Goal: Check status

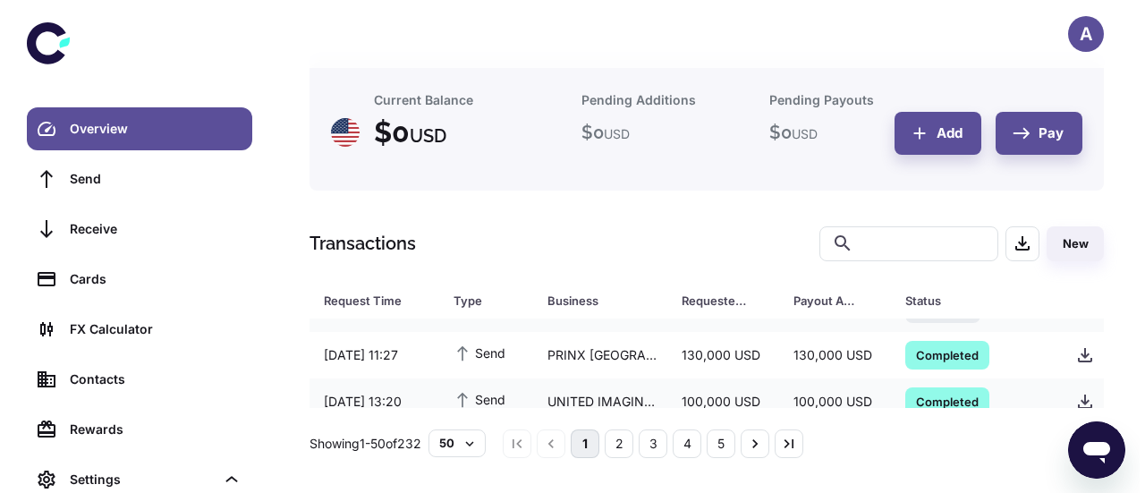
scroll to position [1989, 0]
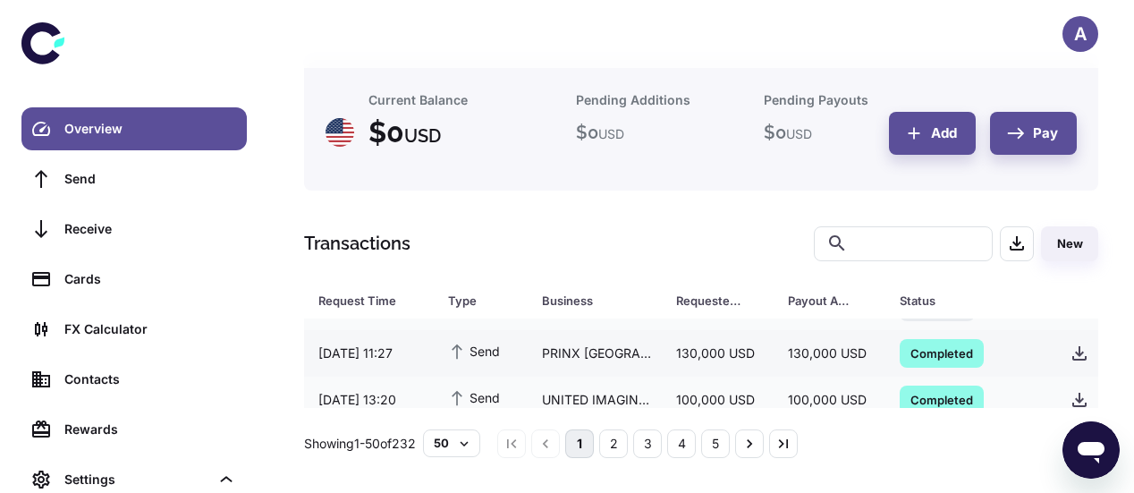
click at [636, 348] on div "PRINX [GEOGRAPHIC_DATA] ([GEOGRAPHIC_DATA]) TIRE CO. LTD" at bounding box center [595, 353] width 134 height 34
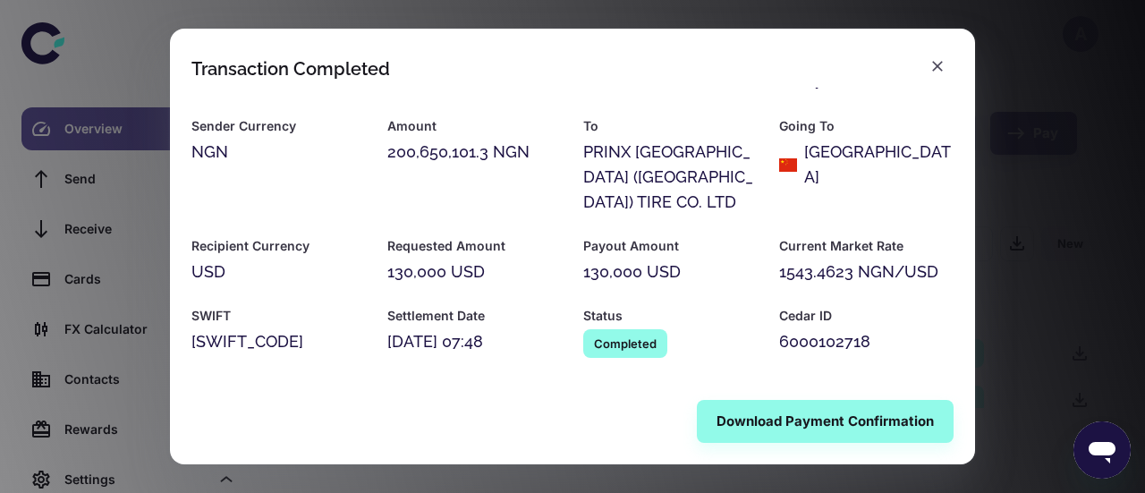
scroll to position [110, 0]
drag, startPoint x: 845, startPoint y: 274, endPoint x: 774, endPoint y: 274, distance: 71.6
click at [779, 274] on div "1543.4623 NGN/USD" at bounding box center [866, 271] width 174 height 25
copy div "1543.4623"
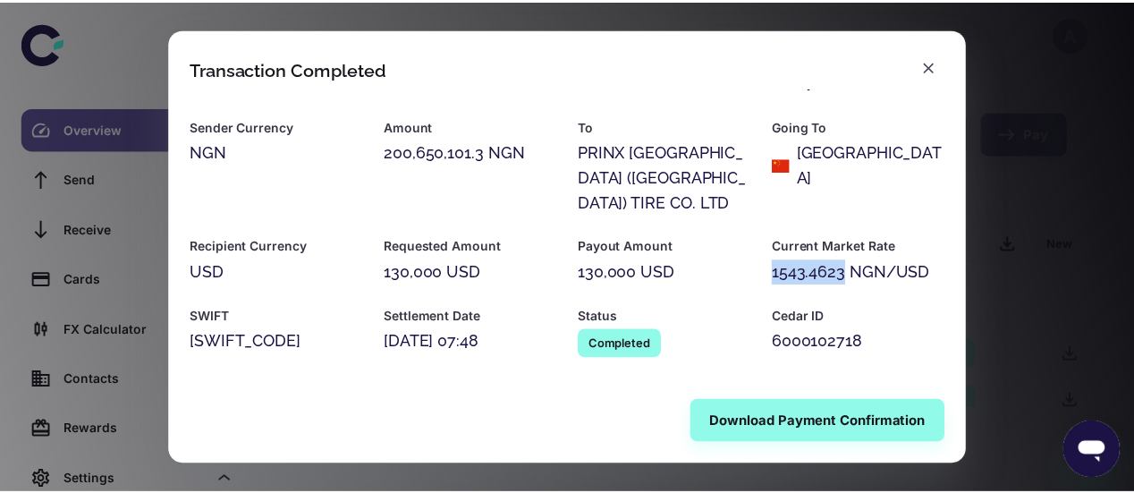
scroll to position [0, 0]
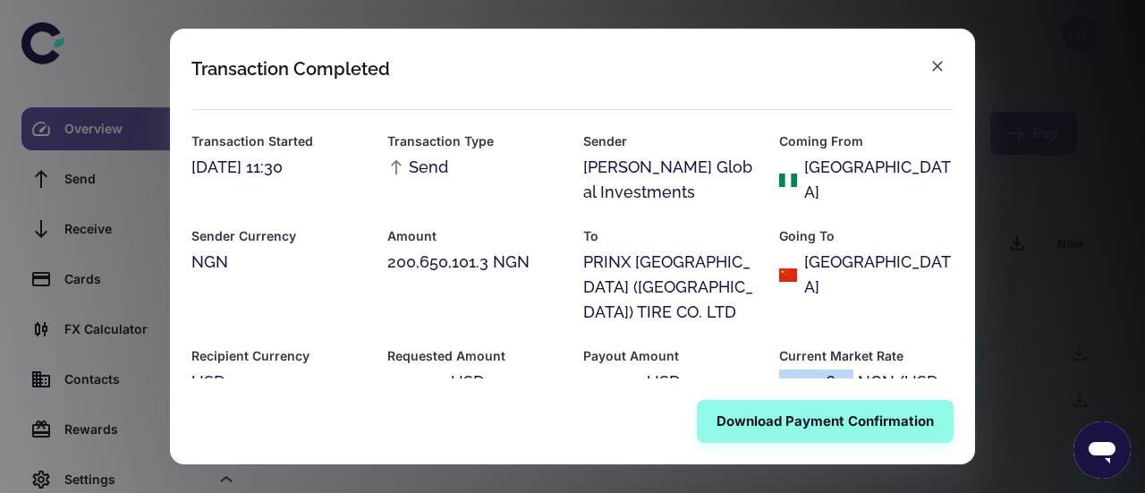
click at [949, 62] on button "button" at bounding box center [937, 66] width 32 height 32
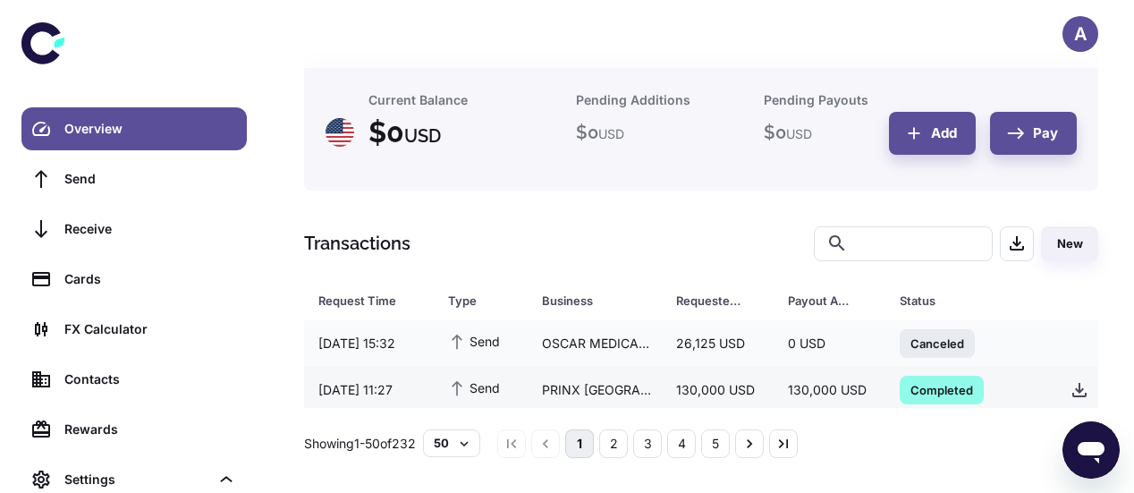
scroll to position [1949, 0]
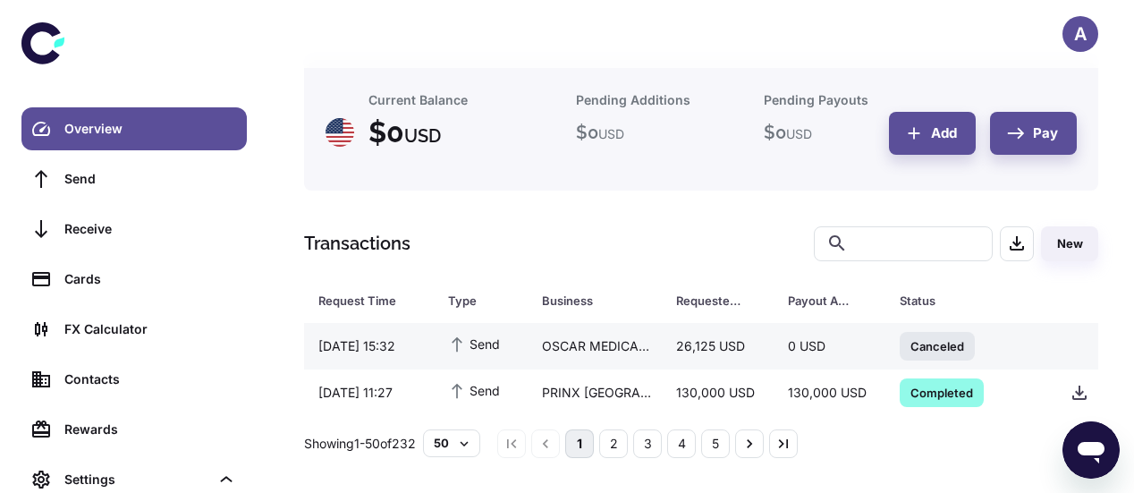
click at [598, 346] on div "OSCAR MEDICARE PRIVATE LIMITED" at bounding box center [595, 346] width 134 height 34
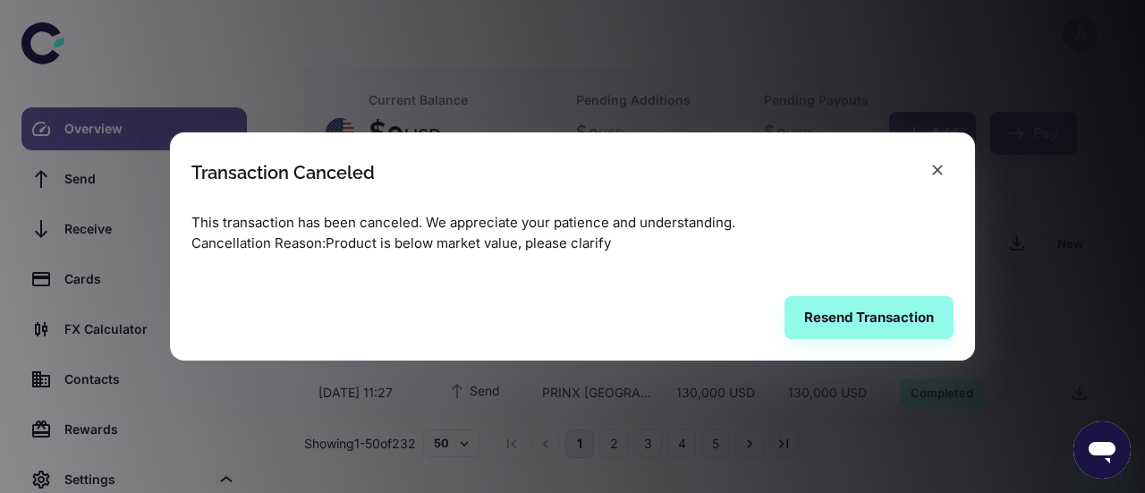
click at [934, 170] on icon "button" at bounding box center [938, 170] width 18 height 18
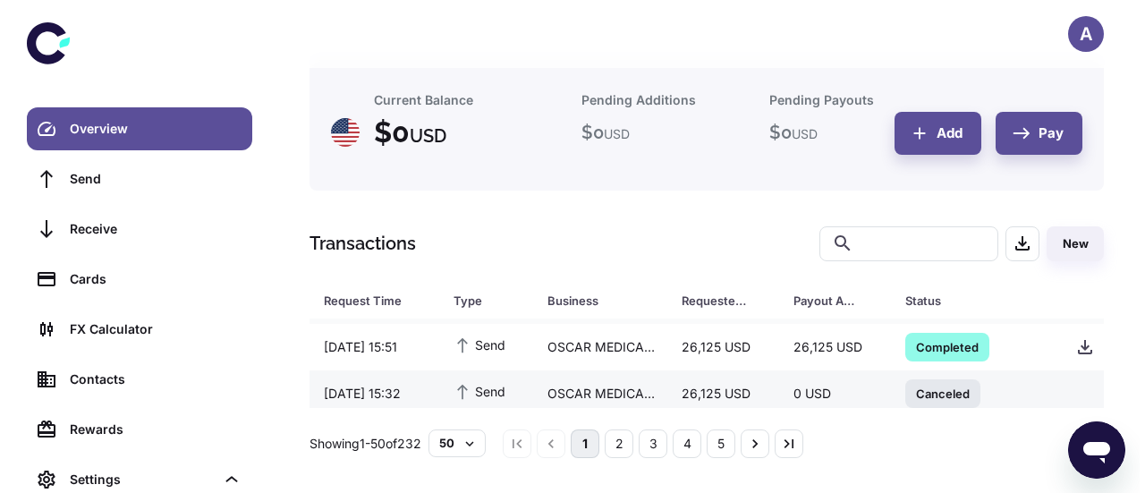
scroll to position [1901, 0]
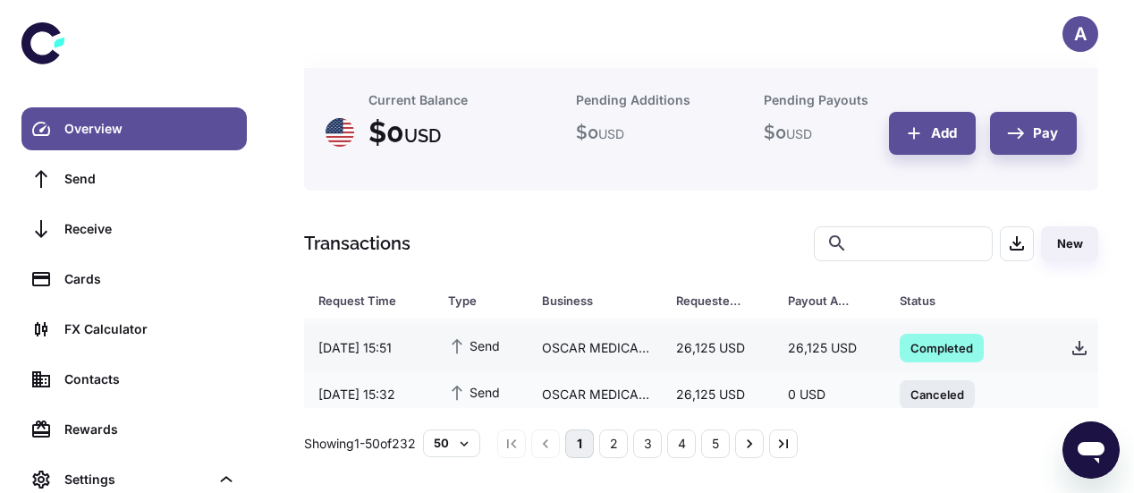
click at [572, 347] on div "OSCAR MEDICARE PRIVATE LIMITED" at bounding box center [595, 348] width 134 height 34
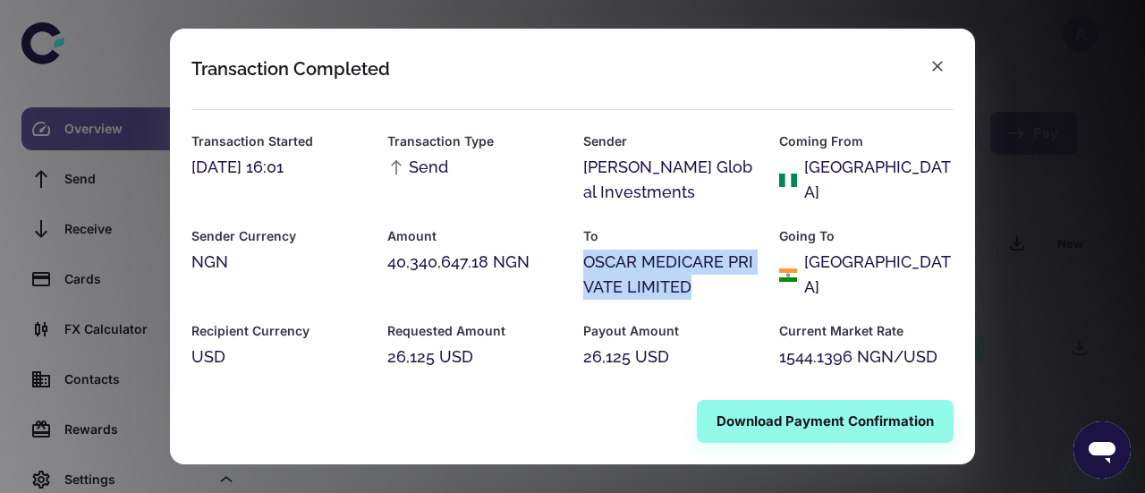
drag, startPoint x: 692, startPoint y: 284, endPoint x: 581, endPoint y: 266, distance: 112.5
click at [583, 266] on div "OSCAR MEDICARE PRIVATE LIMITED" at bounding box center [670, 275] width 174 height 50
copy div "OSCAR MEDICARE PRIVATE LIMITED"
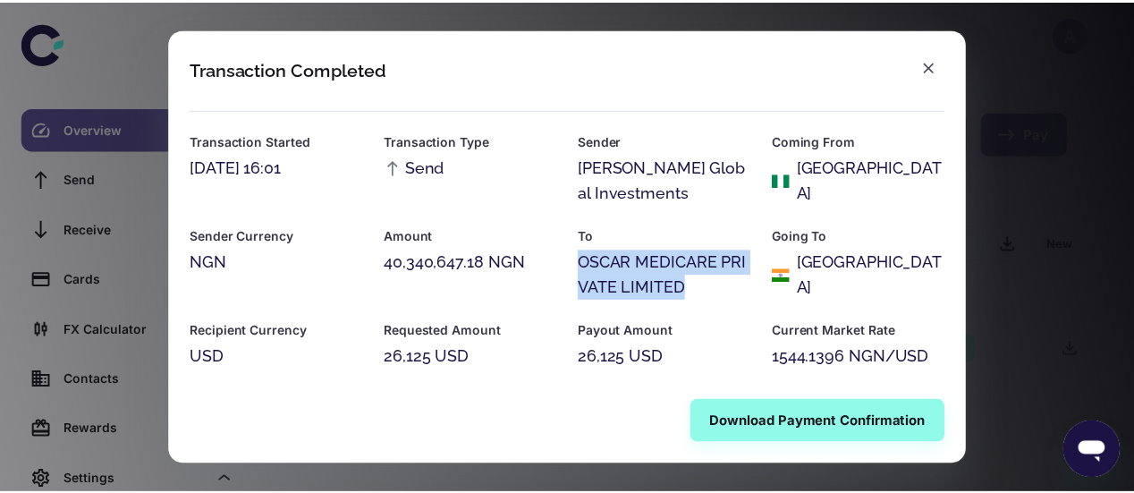
scroll to position [85, 0]
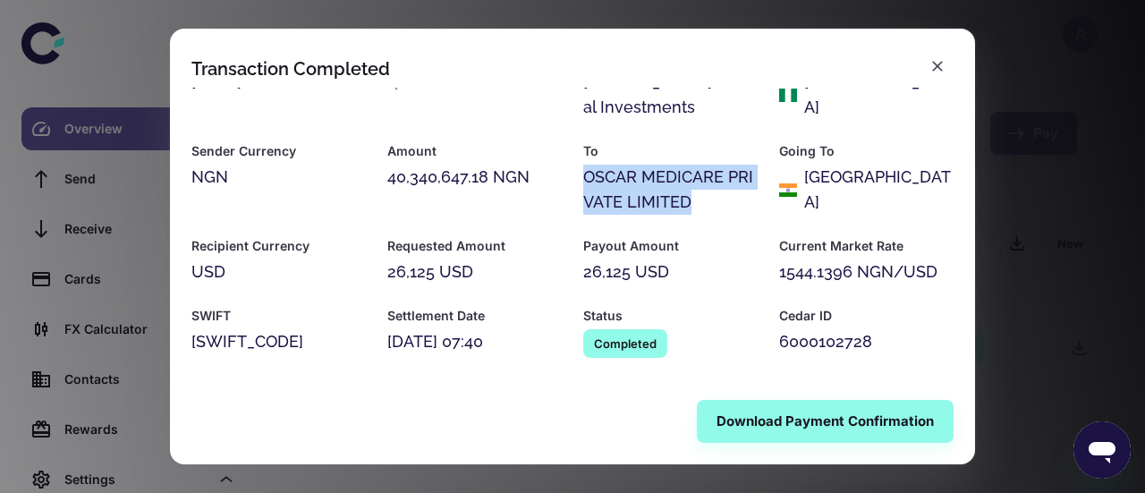
click at [943, 69] on icon "button" at bounding box center [938, 66] width 18 height 18
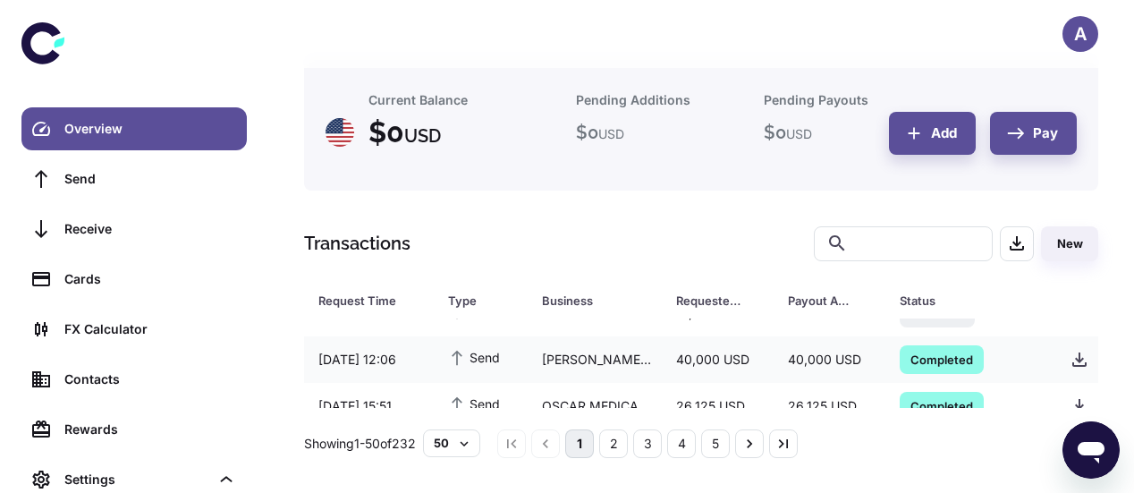
scroll to position [1837, 0]
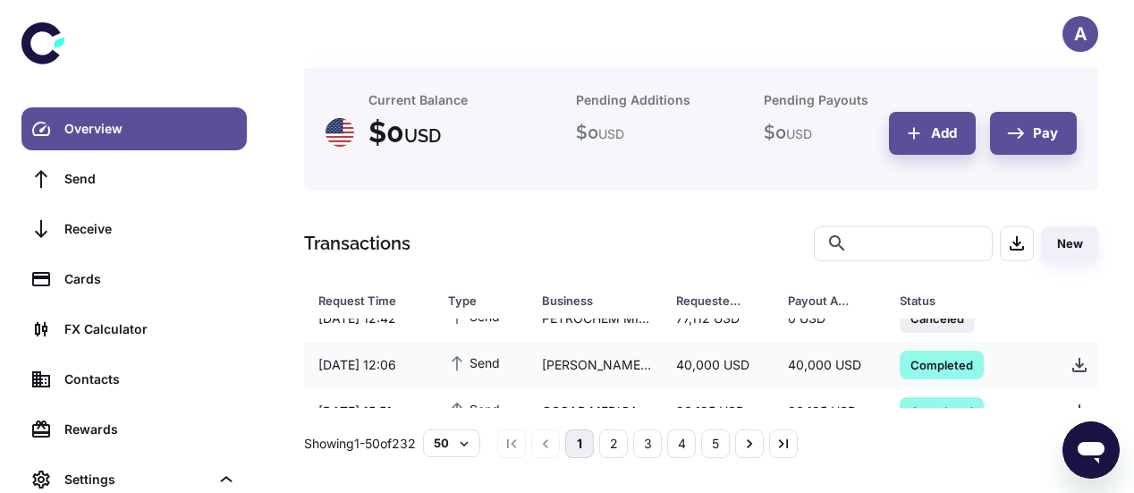
click at [686, 367] on div "40,000 USD" at bounding box center [718, 365] width 112 height 34
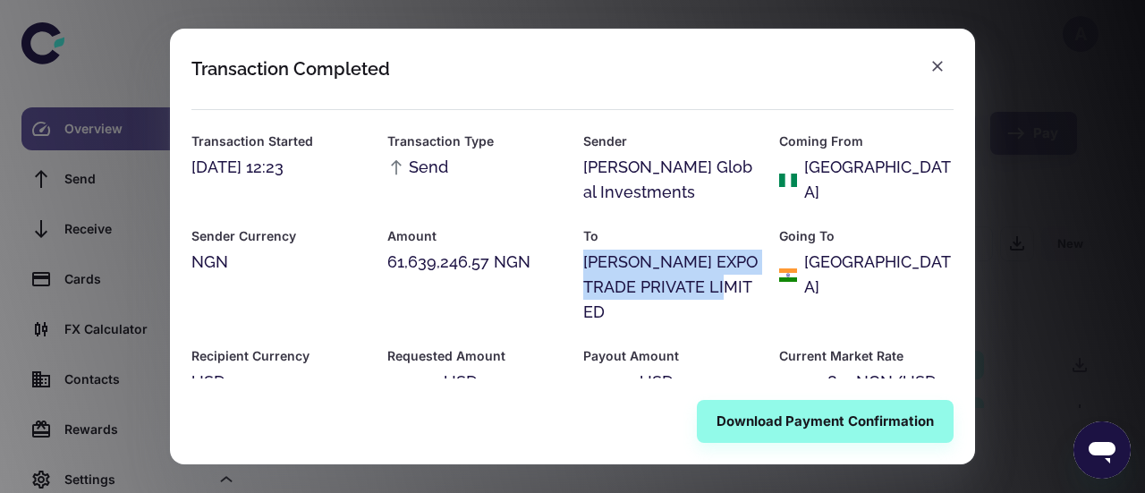
drag, startPoint x: 725, startPoint y: 283, endPoint x: 579, endPoint y: 264, distance: 147.0
click at [579, 264] on div "To [PERSON_NAME] EXPOTRADE PRIVATE LIMITED" at bounding box center [660, 265] width 196 height 120
copy div "[PERSON_NAME] EXPOTRADE PRIVATE LIMITED"
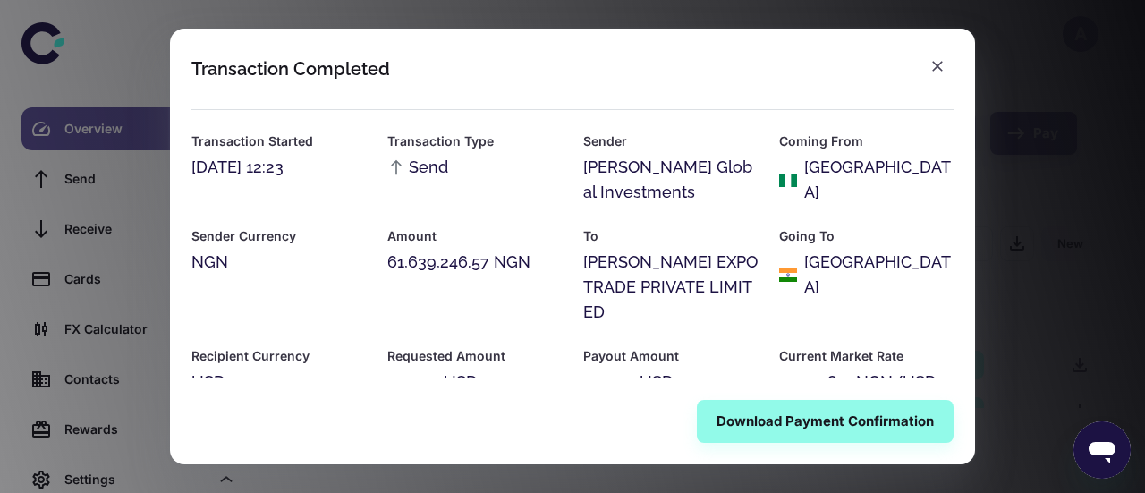
click at [1020, 193] on div "Transaction Completed Transaction Started [DATE] 12:23 Transaction Type Send Se…" at bounding box center [572, 246] width 1145 height 493
click at [946, 72] on button "button" at bounding box center [937, 66] width 32 height 32
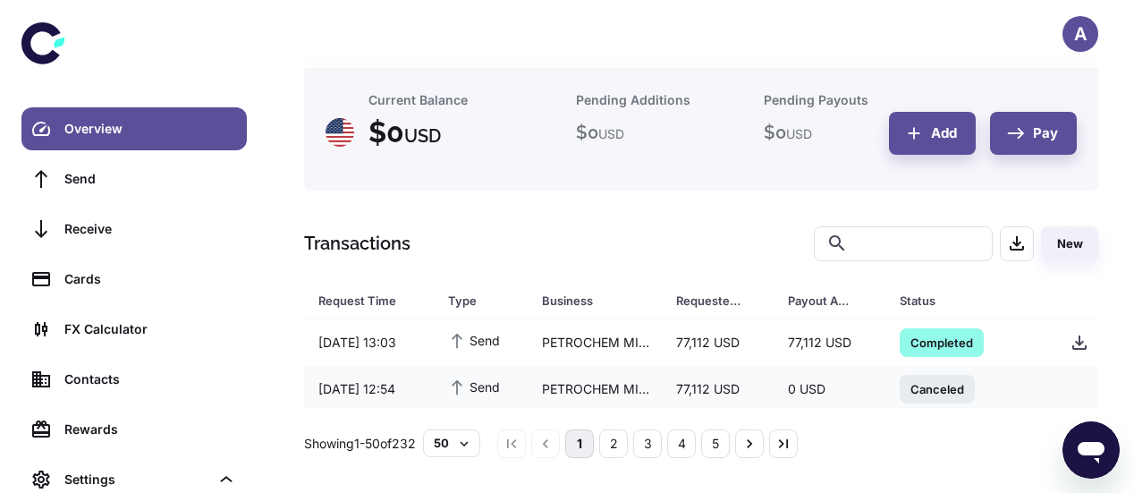
scroll to position [1714, 0]
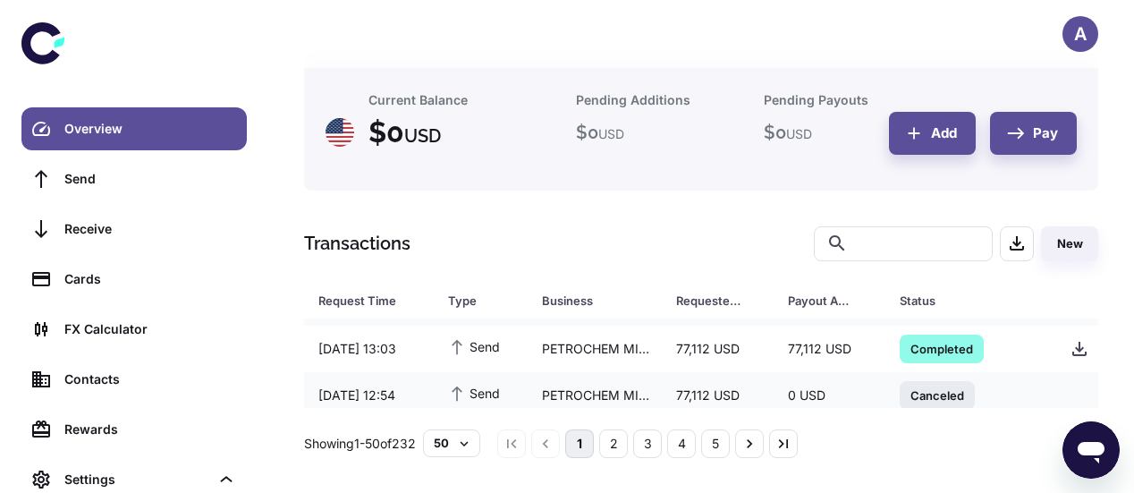
click at [756, 353] on div "77,112 USD" at bounding box center [718, 349] width 112 height 34
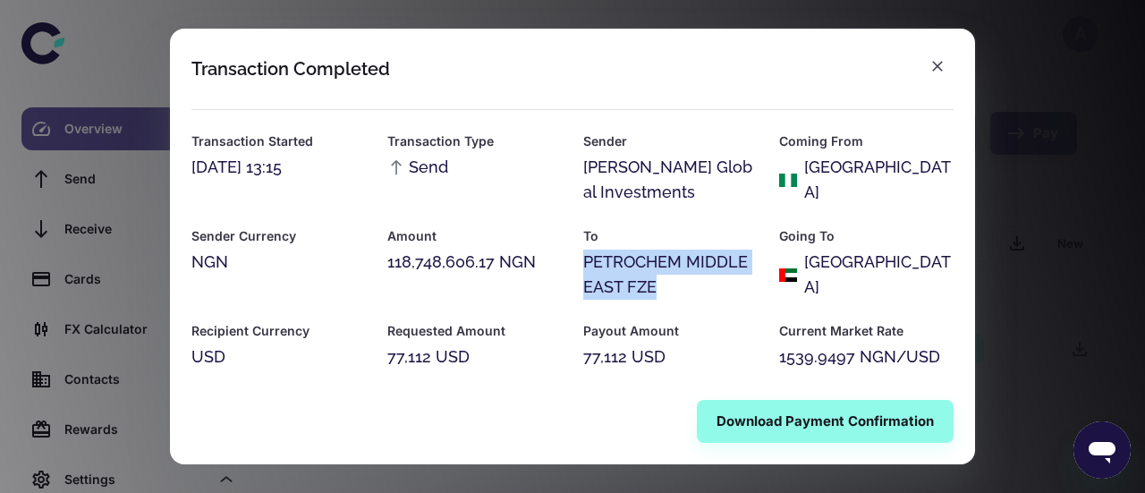
drag, startPoint x: 653, startPoint y: 286, endPoint x: 578, endPoint y: 267, distance: 77.7
click at [578, 267] on div "To PETROCHEM MIDDLE EAST FZE" at bounding box center [660, 252] width 196 height 95
copy div "PETROCHEM MIDDLE EAST FZE"
click at [930, 70] on icon "button" at bounding box center [938, 66] width 18 height 18
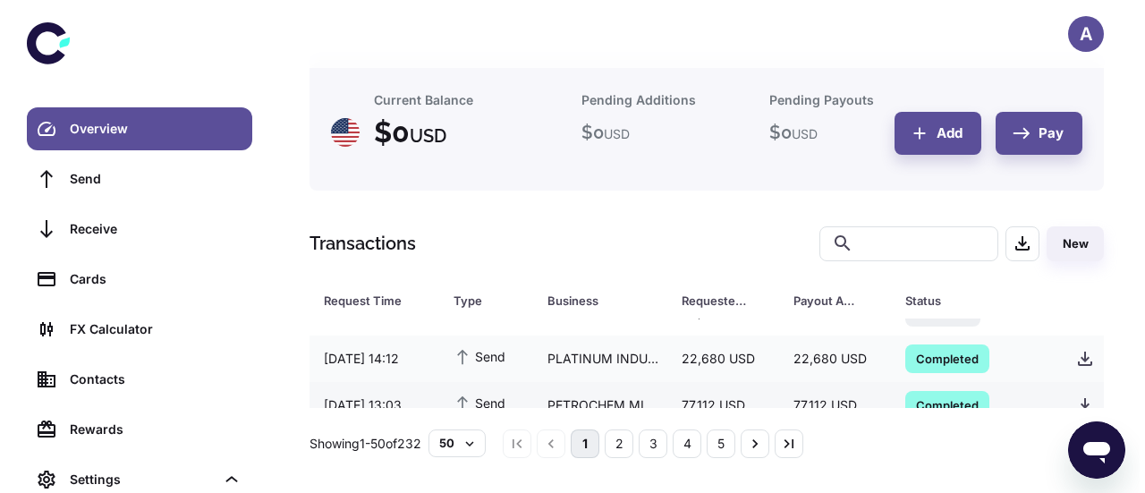
scroll to position [1659, 0]
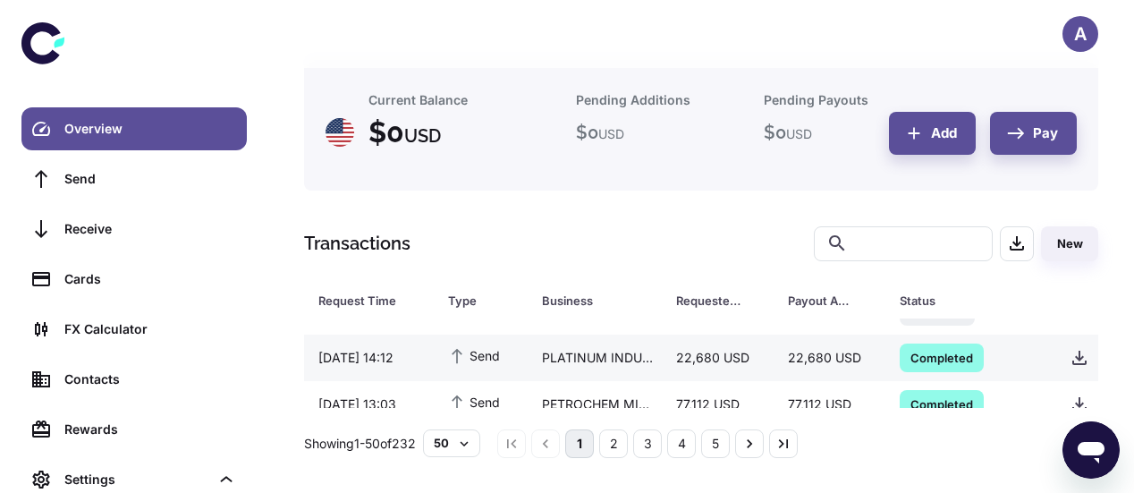
click at [786, 352] on div "22,680 USD" at bounding box center [830, 358] width 112 height 34
